Goal: Check status: Check status

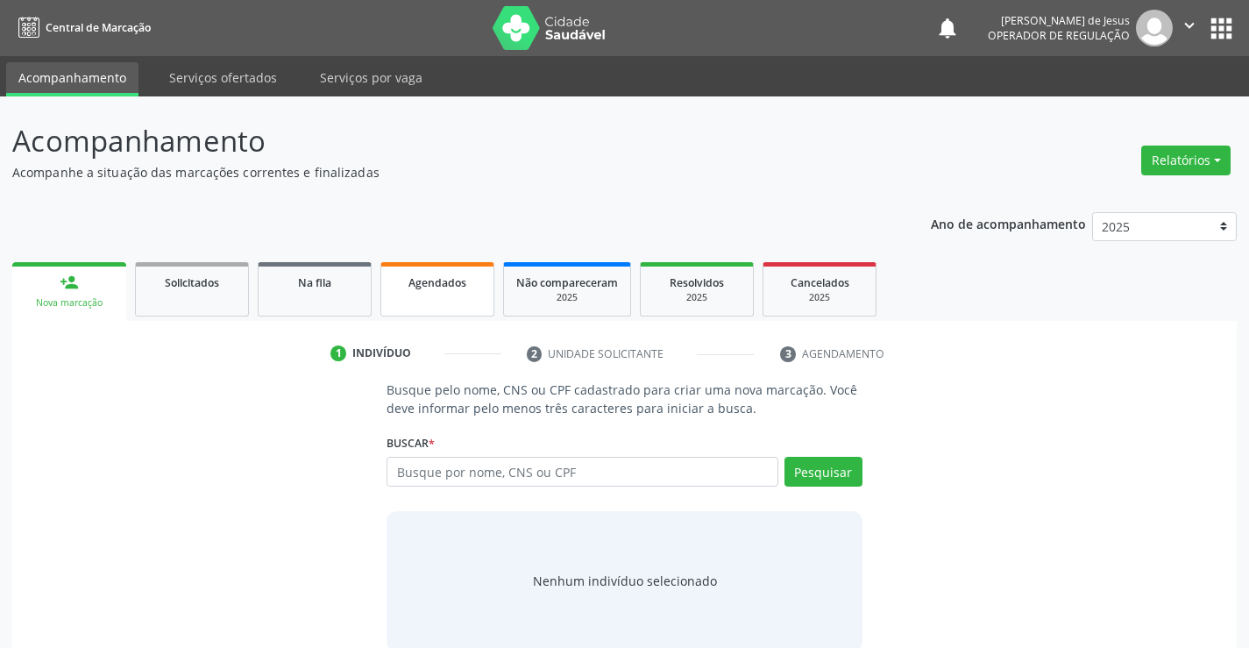
click at [441, 288] on span "Agendados" at bounding box center [438, 282] width 58 height 15
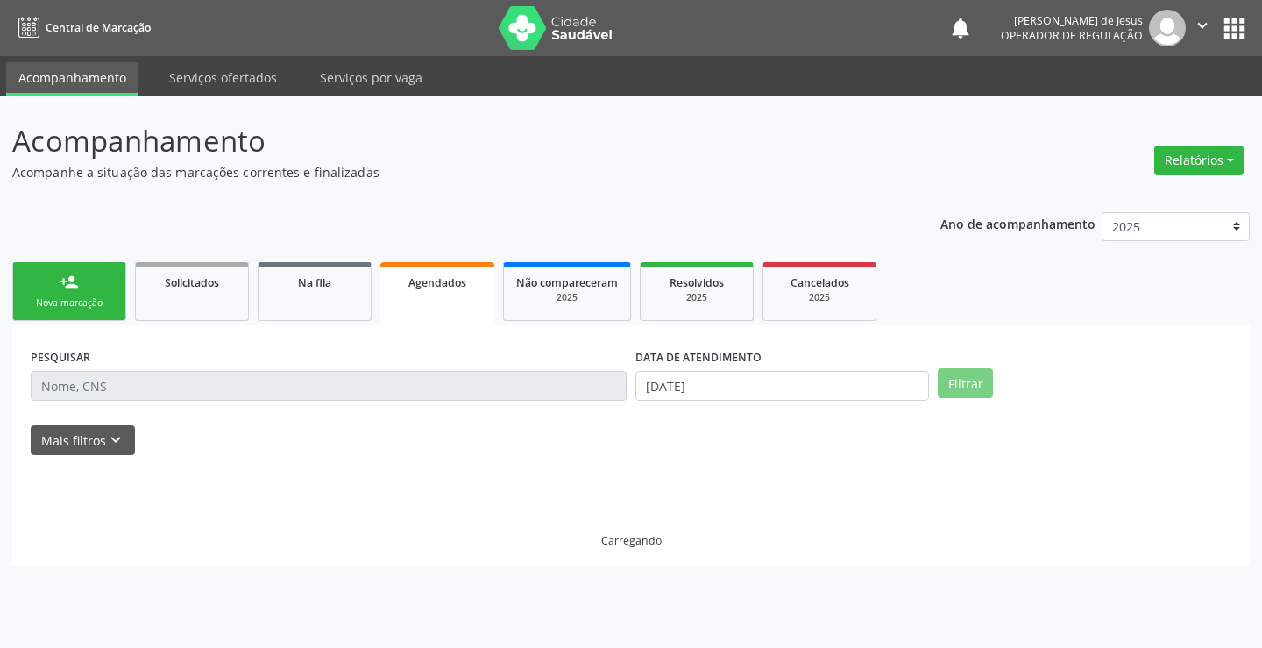
click at [441, 288] on span "Agendados" at bounding box center [438, 282] width 58 height 15
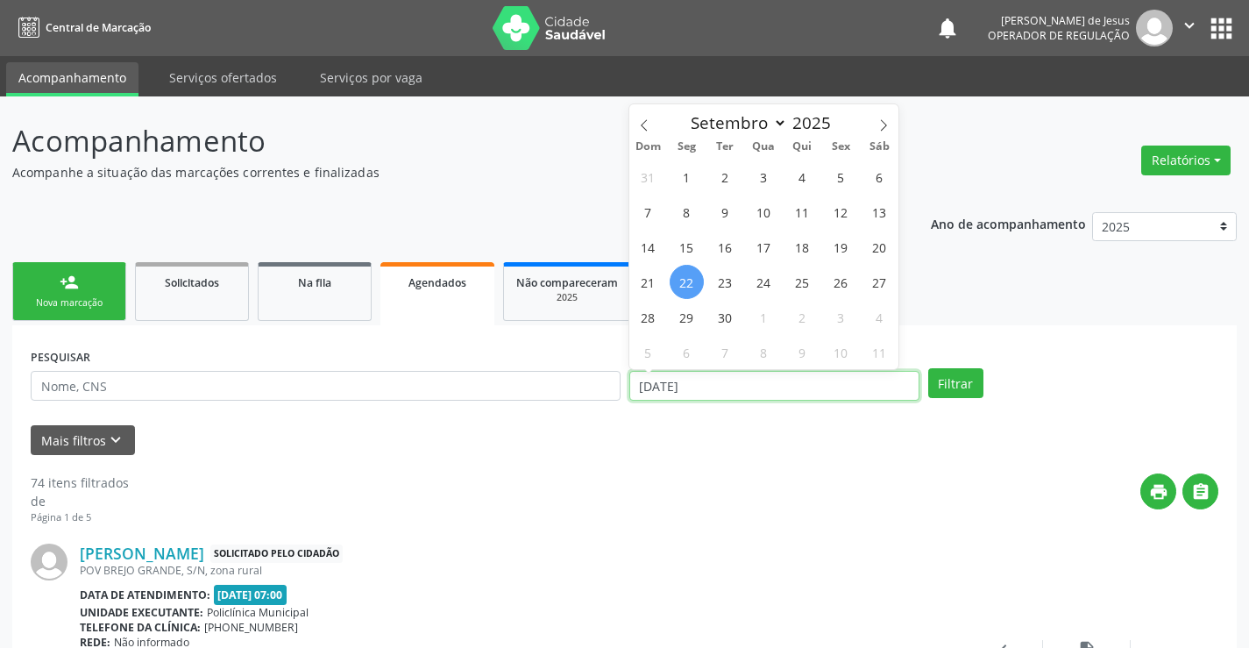
click at [662, 387] on input "[DATE]" at bounding box center [774, 386] width 290 height 30
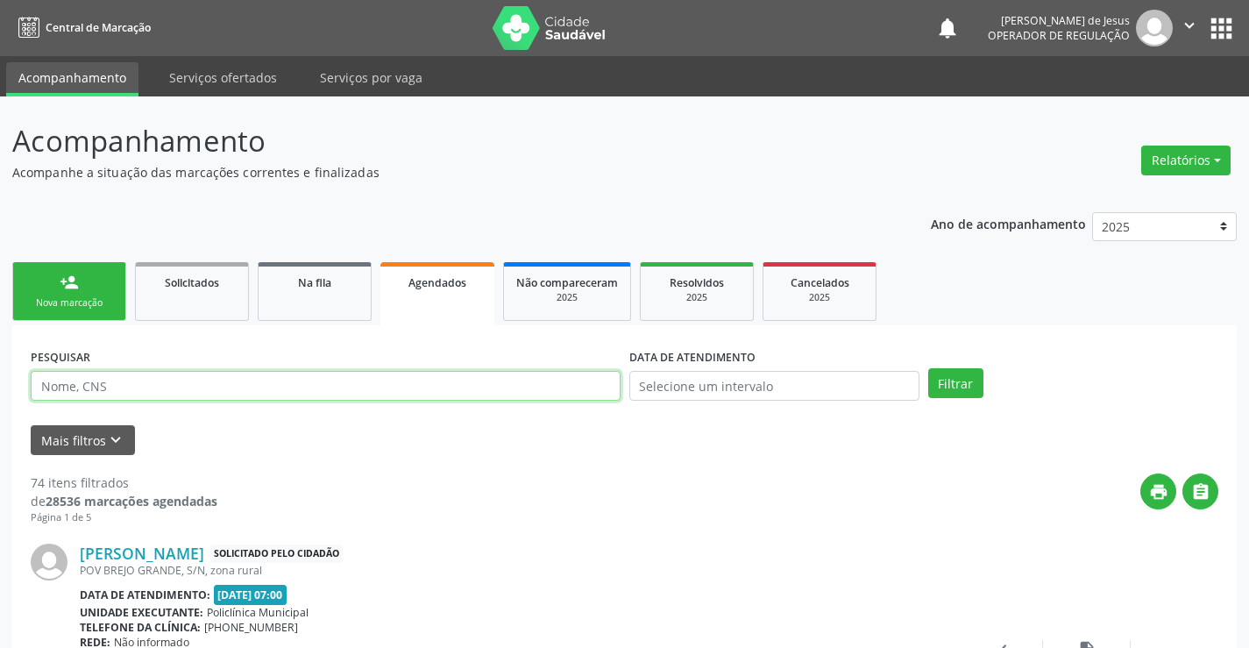
click at [605, 383] on input "text" at bounding box center [326, 386] width 590 height 30
type input "705709476440030"
click at [928, 368] on button "Filtrar" at bounding box center [955, 383] width 55 height 30
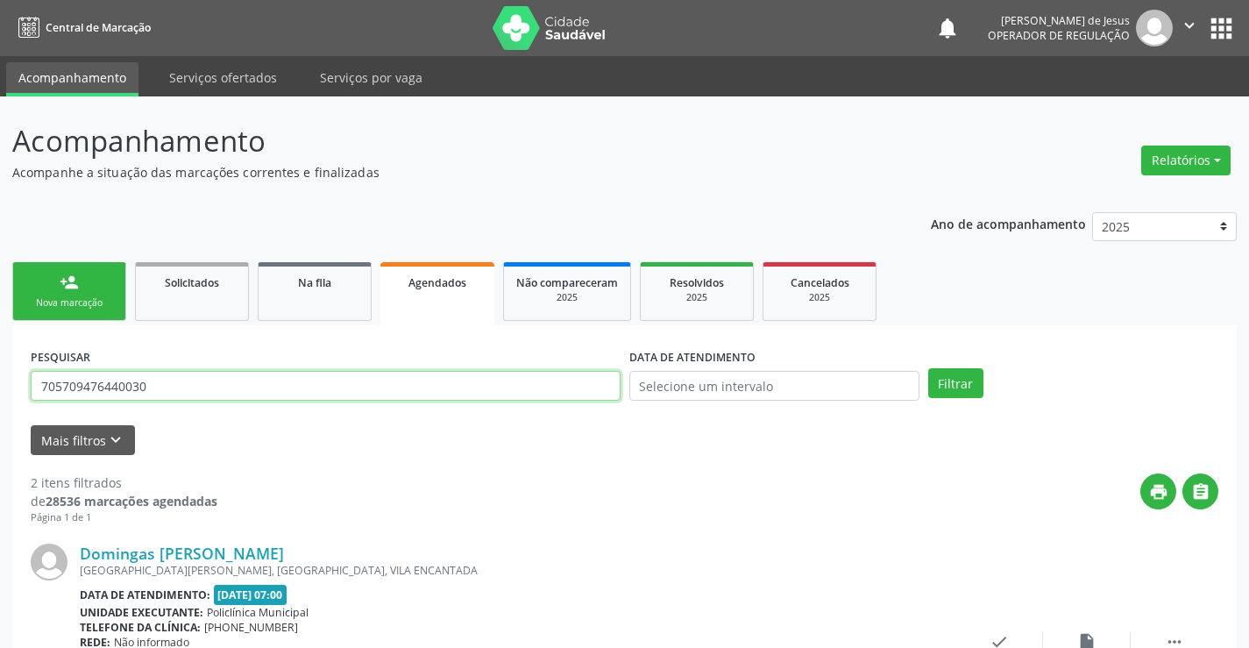
click at [298, 395] on input "705709476440030" at bounding box center [326, 386] width 590 height 30
click at [301, 393] on input "705709476440030" at bounding box center [326, 386] width 590 height 30
type input "706802130272130"
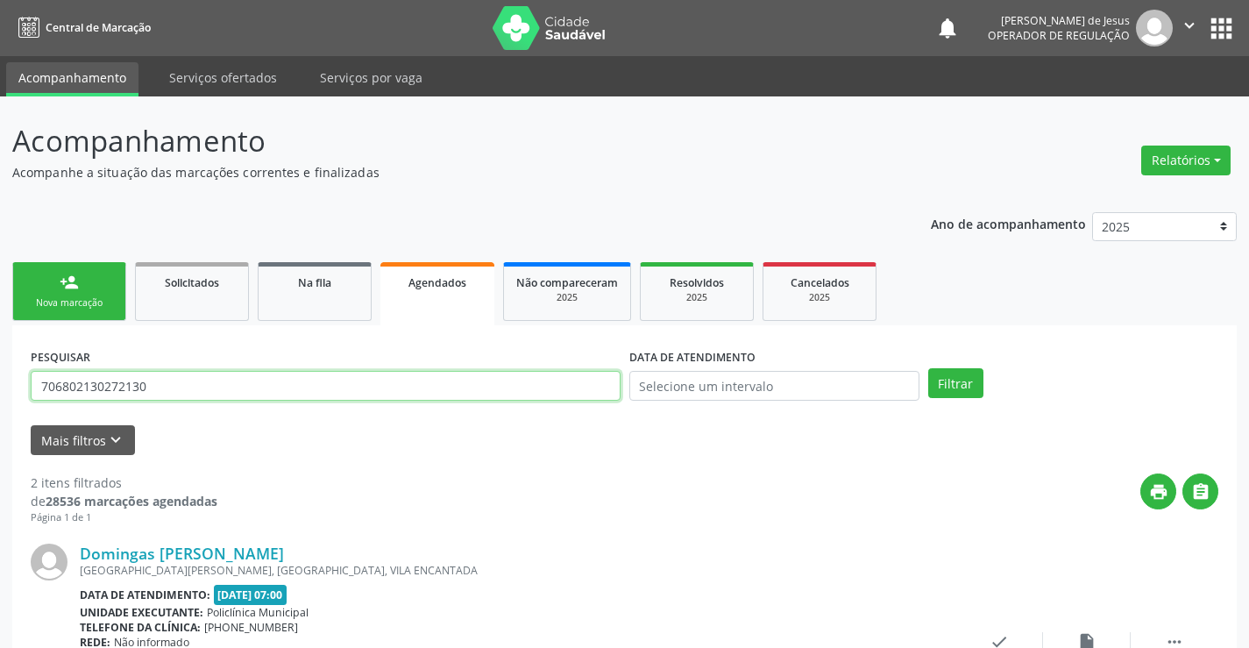
click at [928, 368] on button "Filtrar" at bounding box center [955, 383] width 55 height 30
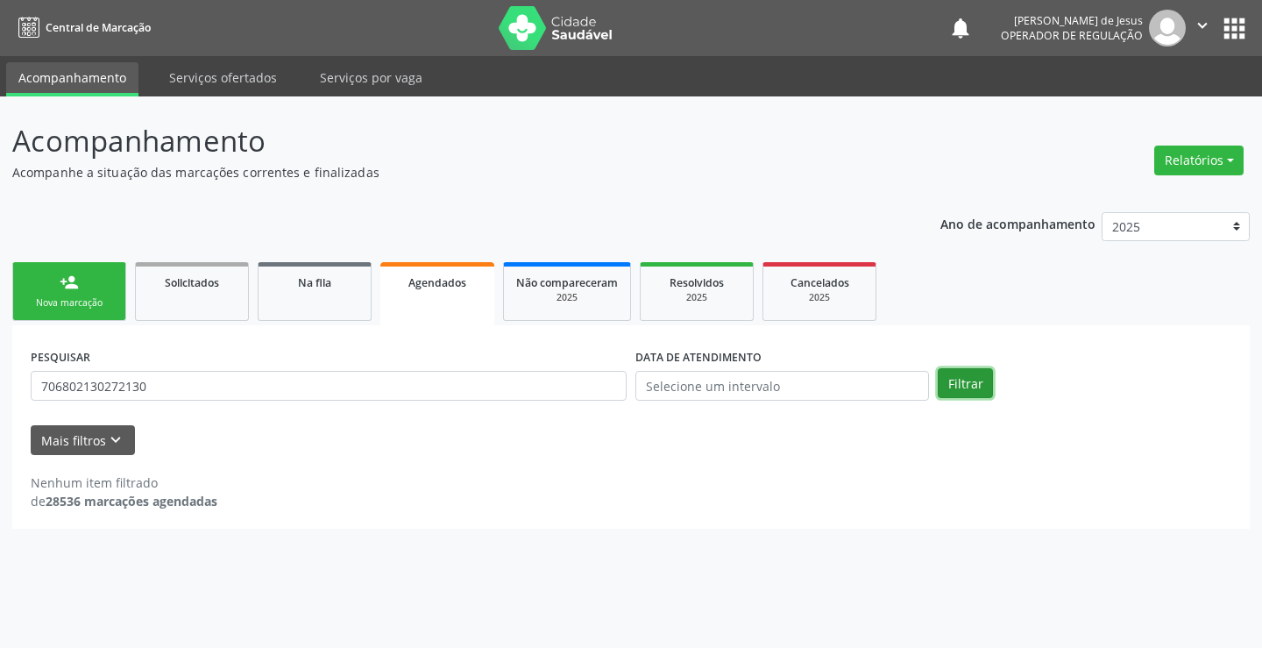
click at [981, 386] on button "Filtrar" at bounding box center [965, 383] width 55 height 30
click at [977, 386] on button "Filtrar" at bounding box center [965, 383] width 55 height 30
click at [965, 380] on button "Filtrar" at bounding box center [965, 383] width 55 height 30
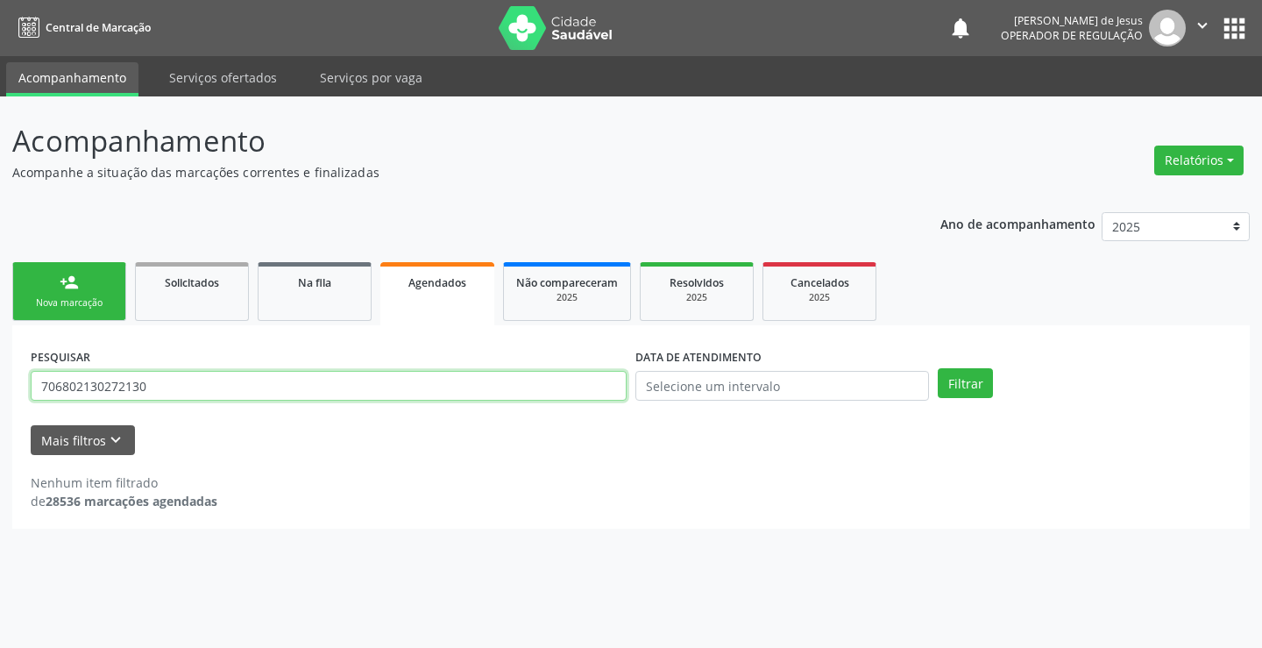
click at [523, 381] on input "706802130272130" at bounding box center [329, 386] width 596 height 30
click at [522, 381] on input "706802130272130" at bounding box center [329, 386] width 596 height 30
type input "708508376034974"
click at [938, 368] on button "Filtrar" at bounding box center [965, 383] width 55 height 30
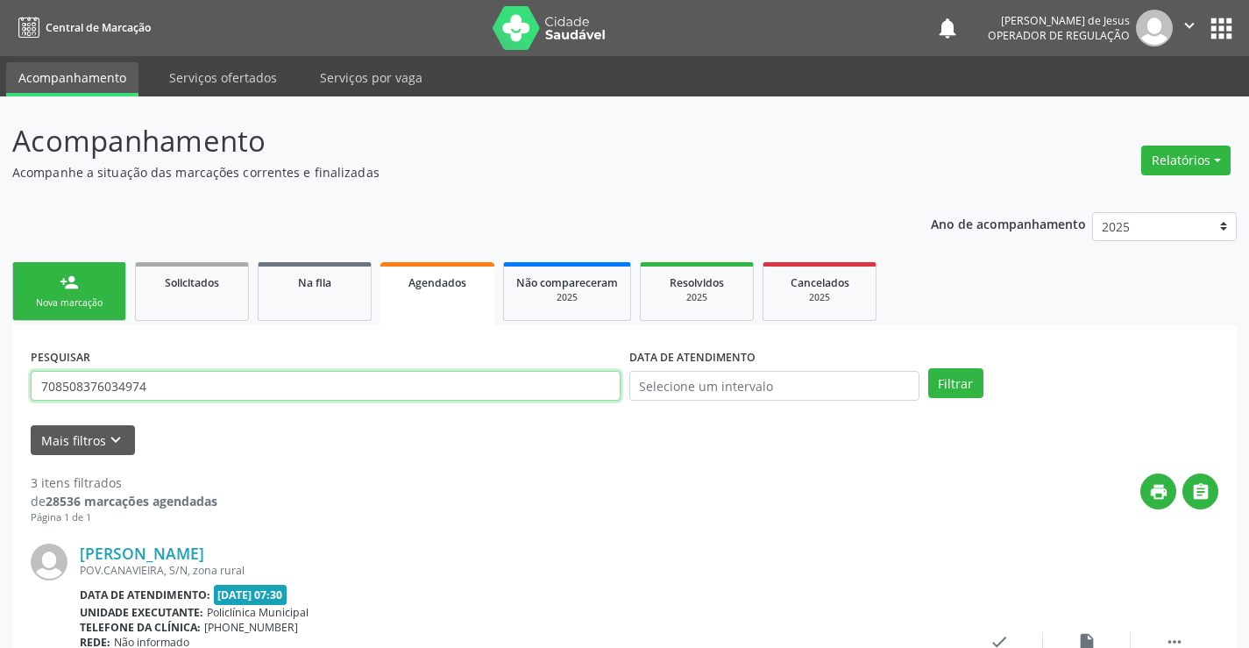
click at [315, 389] on input "708508376034974" at bounding box center [326, 386] width 590 height 30
type input "704706045623240"
click at [928, 368] on button "Filtrar" at bounding box center [955, 383] width 55 height 30
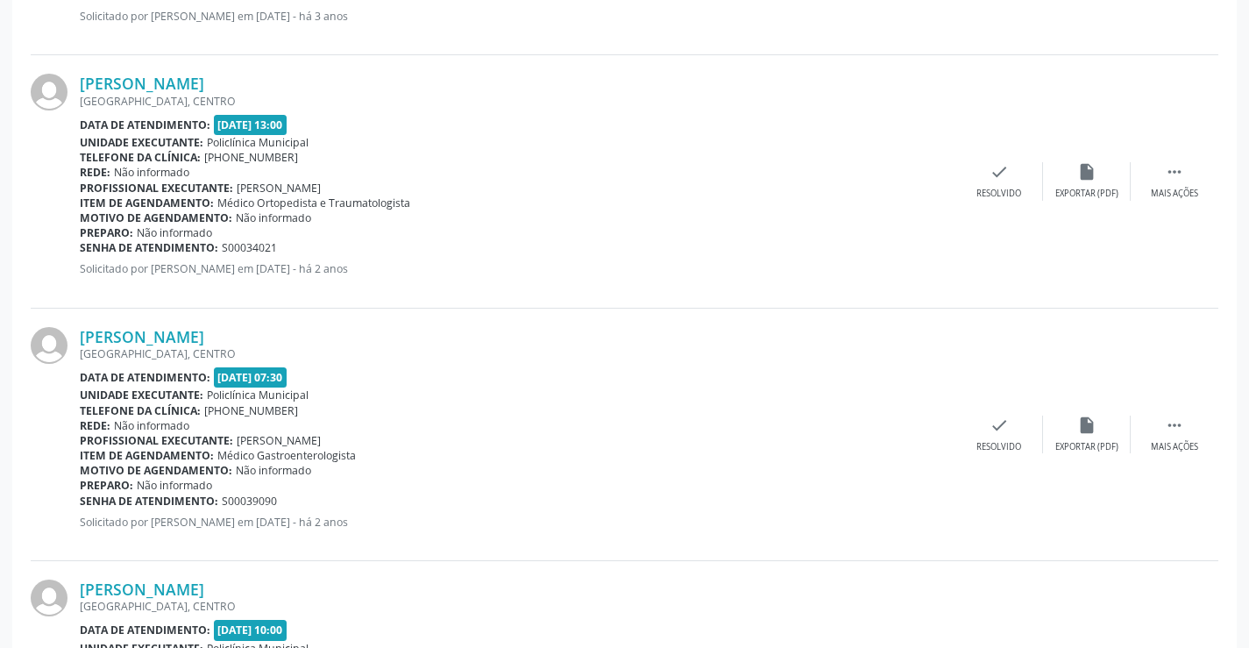
scroll to position [21, 0]
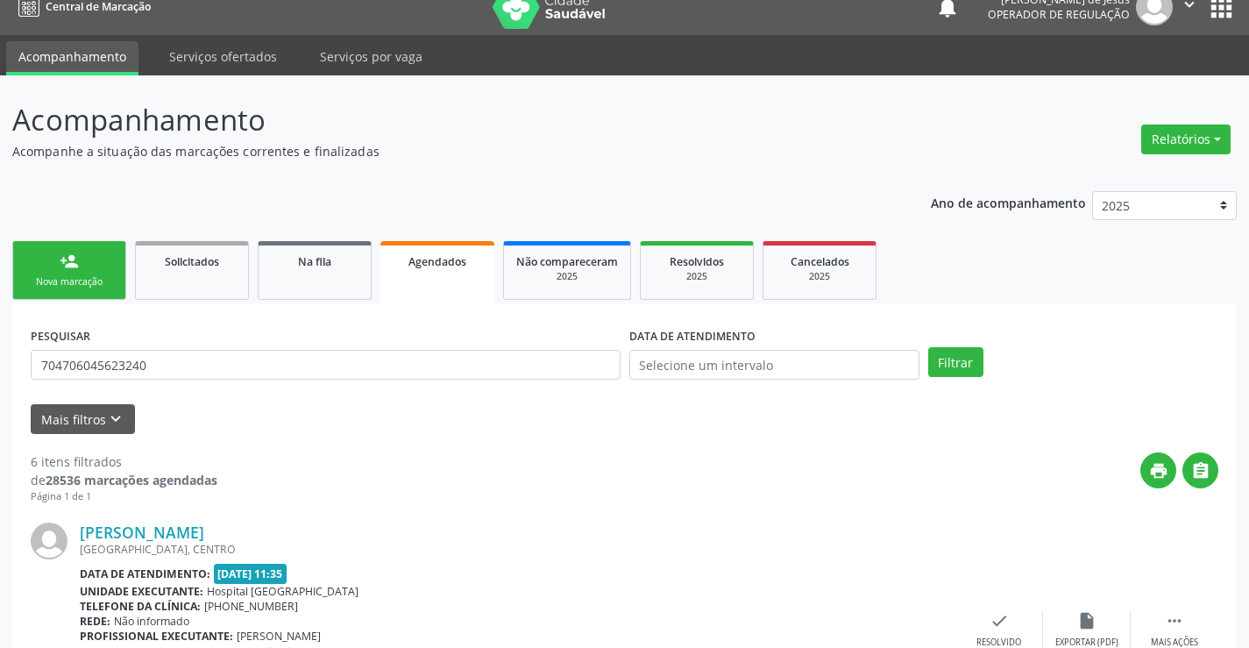
click at [1187, 12] on icon "" at bounding box center [1189, 4] width 19 height 19
click at [1136, 76] on link "Sair" at bounding box center [1144, 86] width 121 height 25
